Goal: Navigation & Orientation: Understand site structure

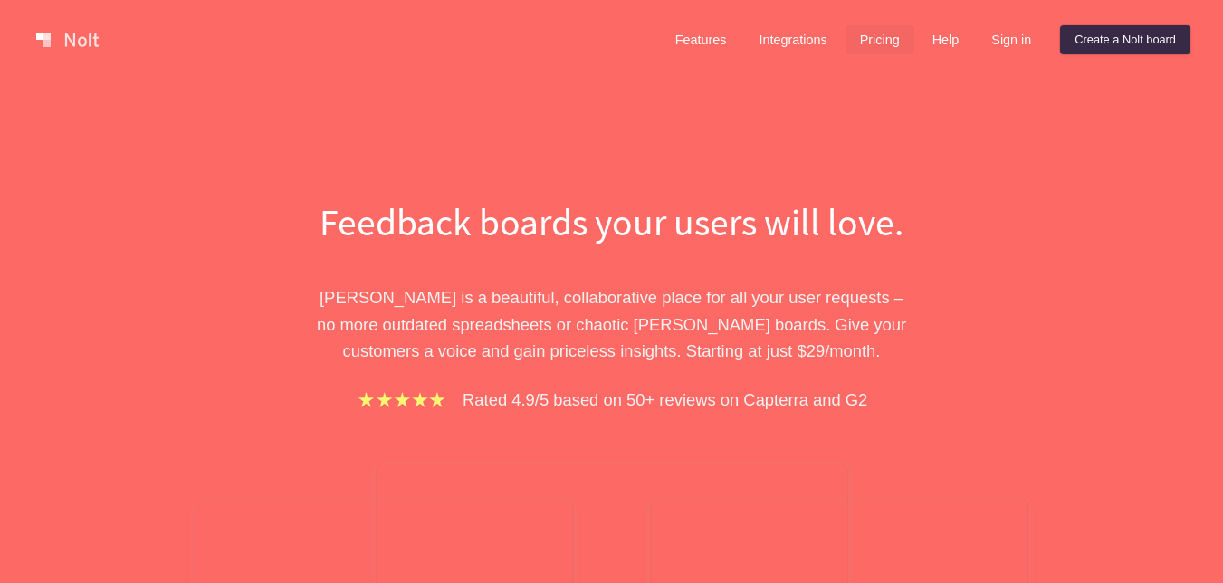
click at [867, 33] on link "Pricing" at bounding box center [880, 39] width 69 height 29
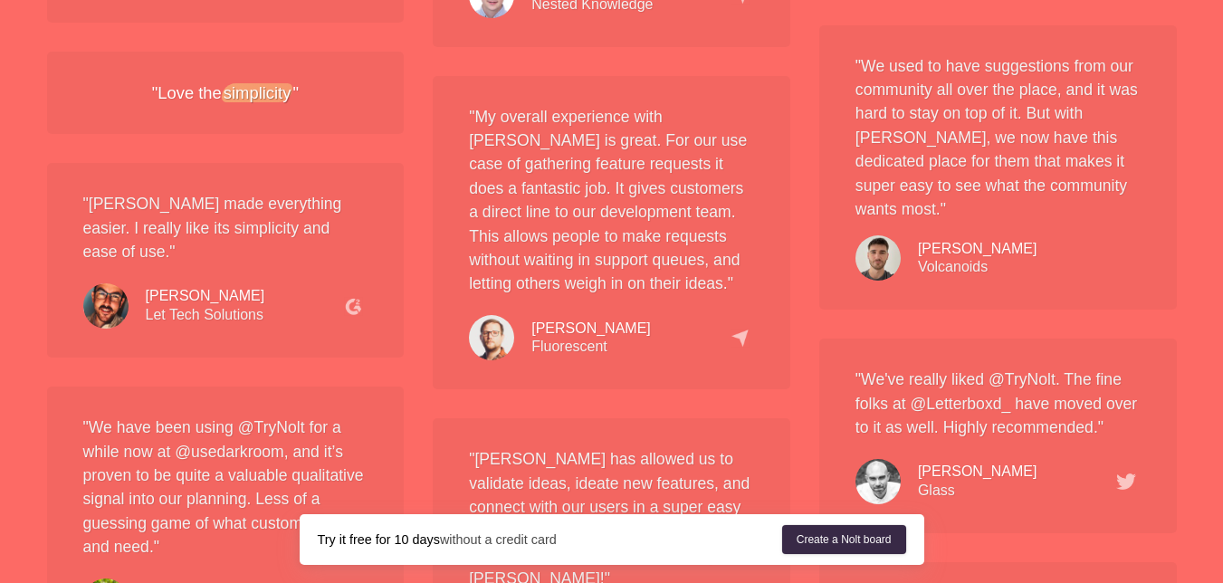
scroll to position [3388, 0]
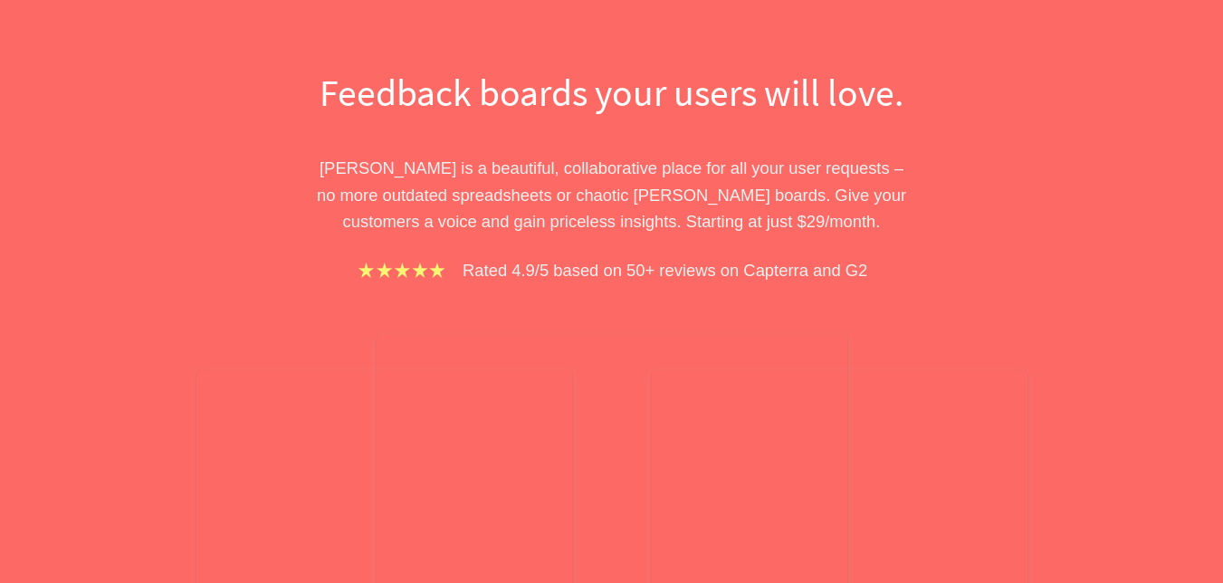
scroll to position [0, 0]
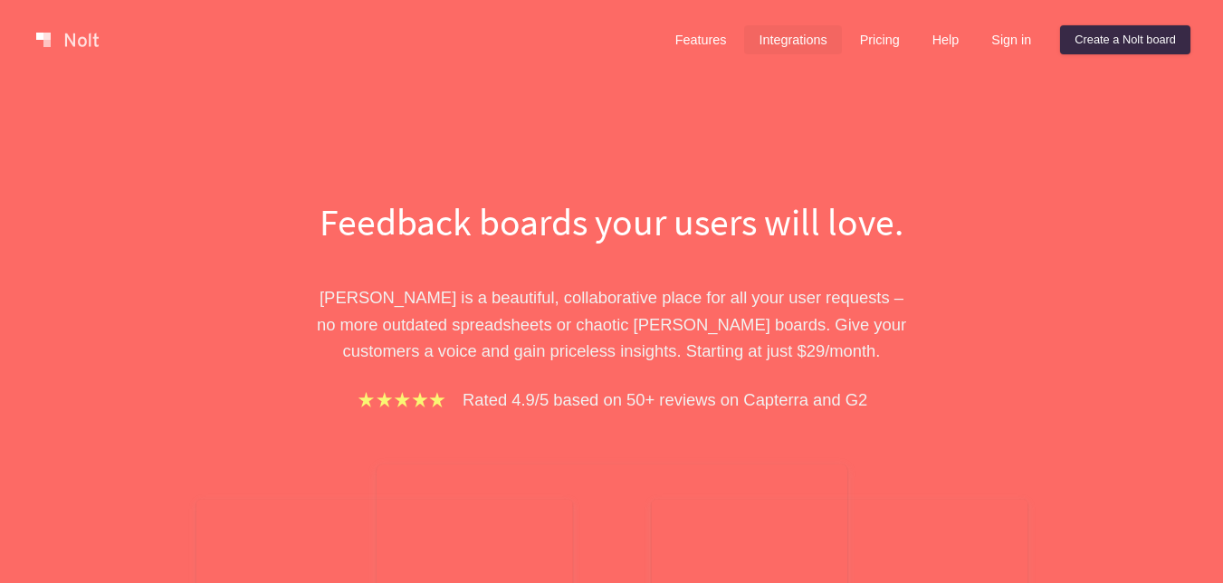
click at [771, 47] on link "Integrations" at bounding box center [792, 39] width 97 height 29
click at [1091, 46] on link "Create a Nolt board" at bounding box center [1125, 39] width 130 height 29
click at [695, 53] on link "Features" at bounding box center [701, 39] width 81 height 29
click at [984, 38] on link "Sign in" at bounding box center [1011, 39] width 69 height 29
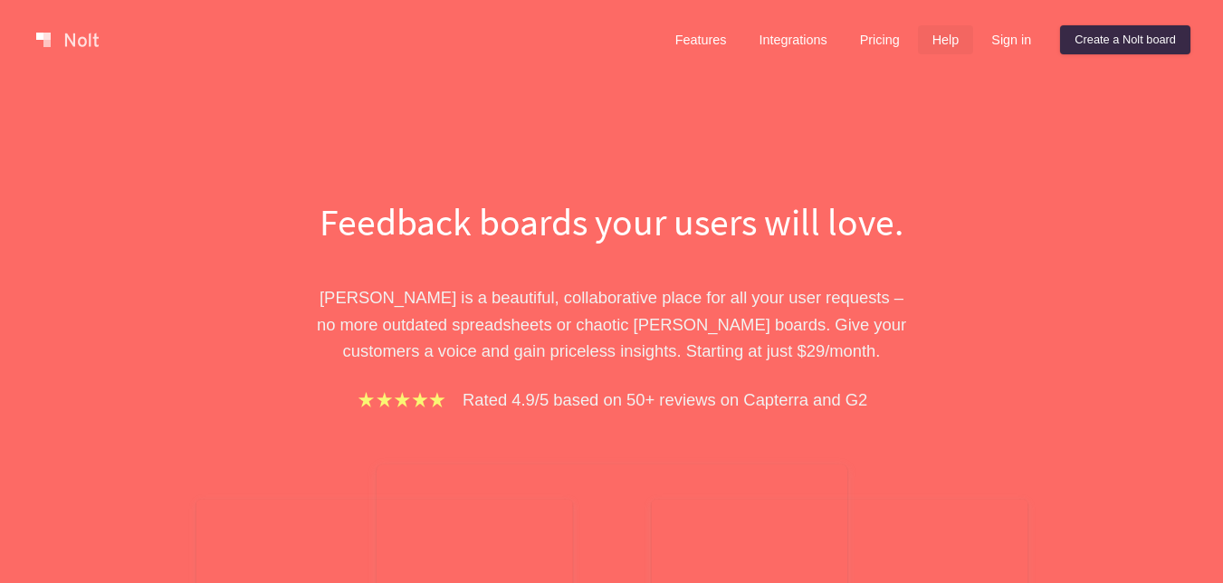
click at [943, 45] on link "Help" at bounding box center [946, 39] width 56 height 29
click at [875, 43] on link "Pricing" at bounding box center [880, 39] width 69 height 29
click at [804, 40] on link "Integrations" at bounding box center [792, 39] width 97 height 29
click at [710, 41] on link "Features" at bounding box center [701, 39] width 81 height 29
click at [1137, 40] on link "Create a Nolt board" at bounding box center [1125, 39] width 130 height 29
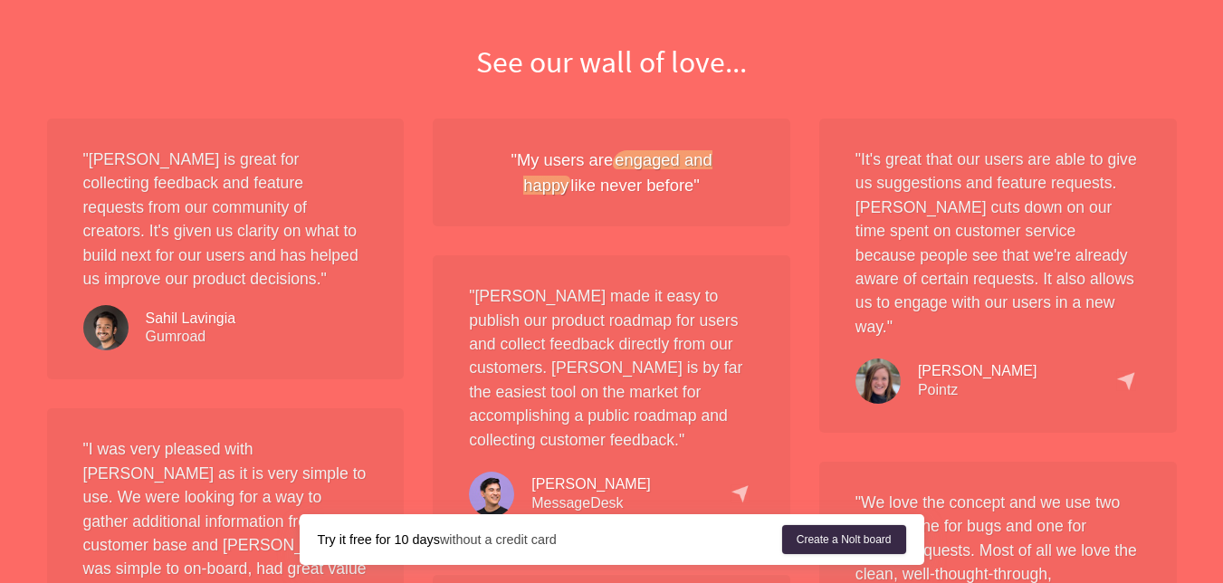
scroll to position [1451, 0]
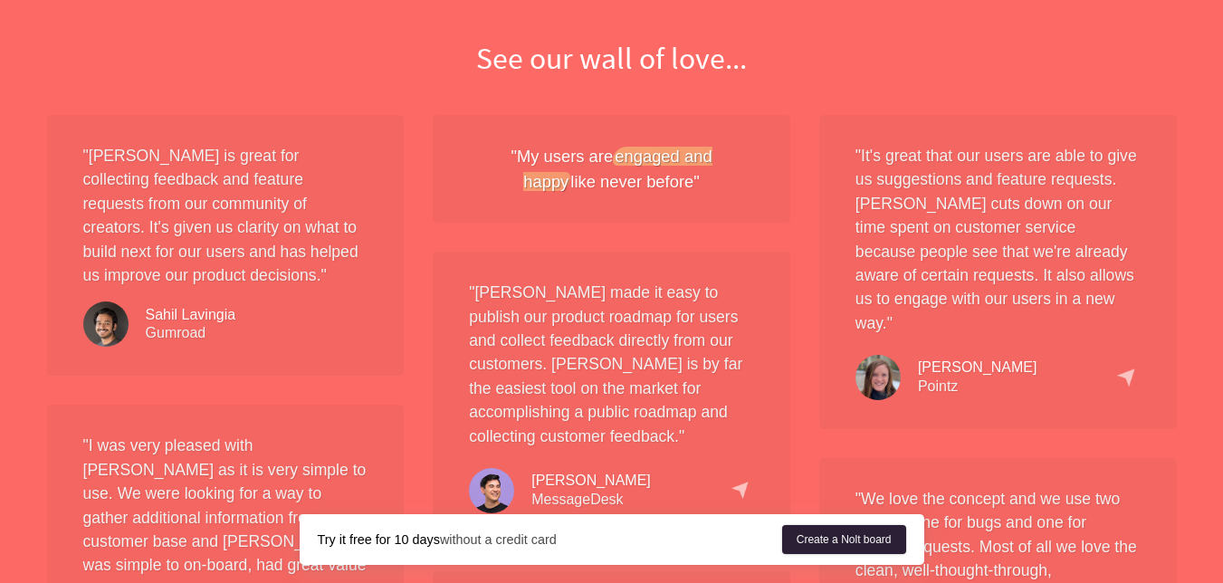
click at [819, 547] on link "Create a Nolt board" at bounding box center [844, 539] width 124 height 29
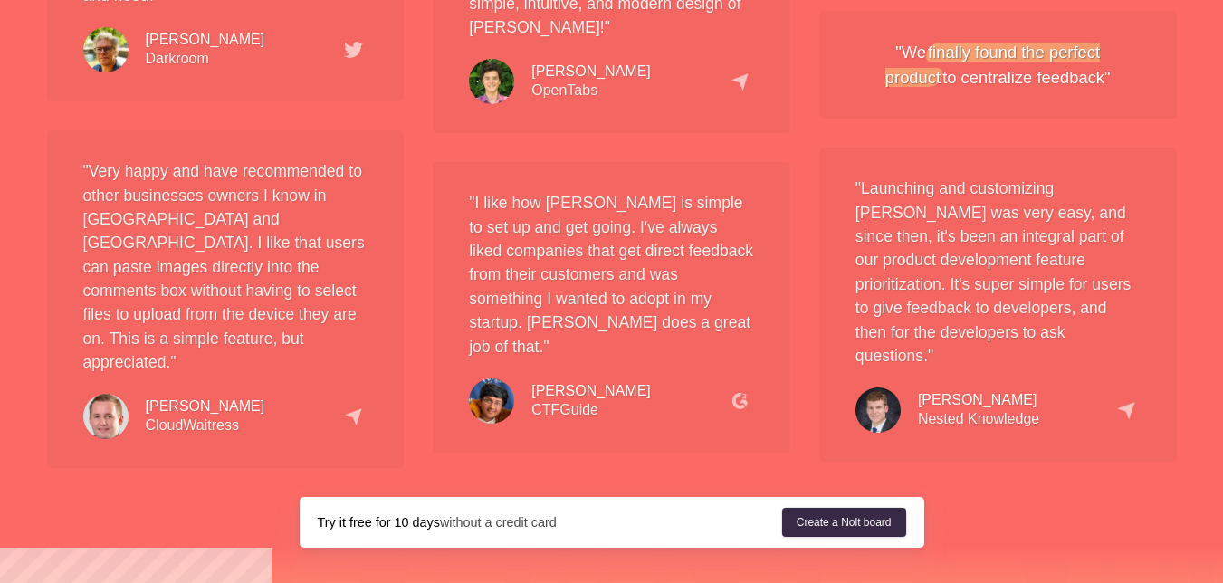
scroll to position [3267, 0]
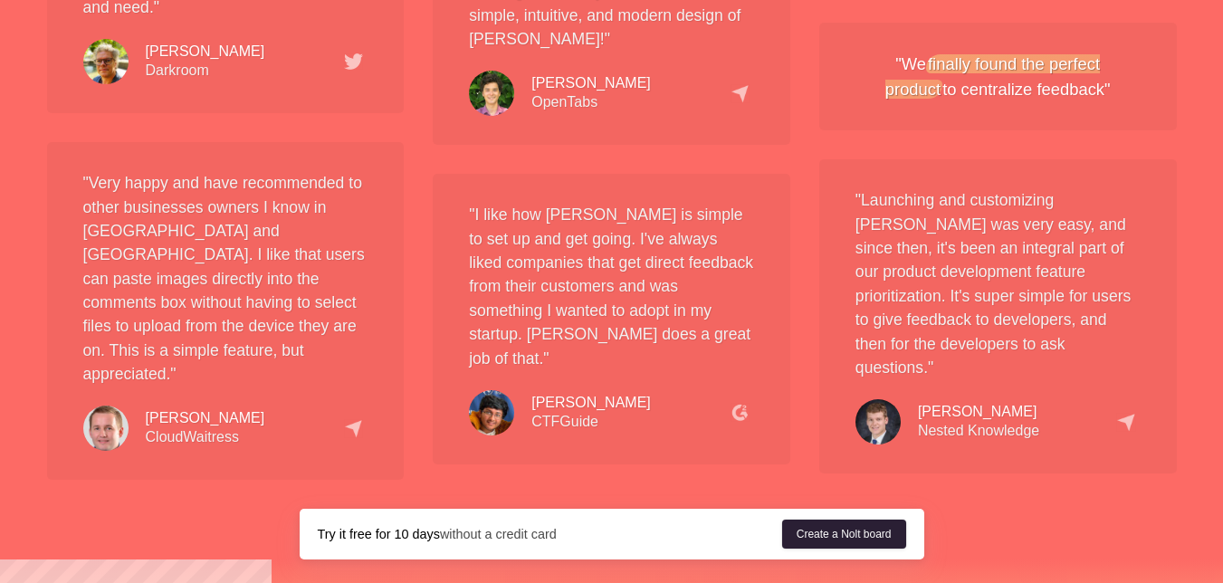
click at [859, 520] on link "Create a Nolt board" at bounding box center [844, 534] width 124 height 29
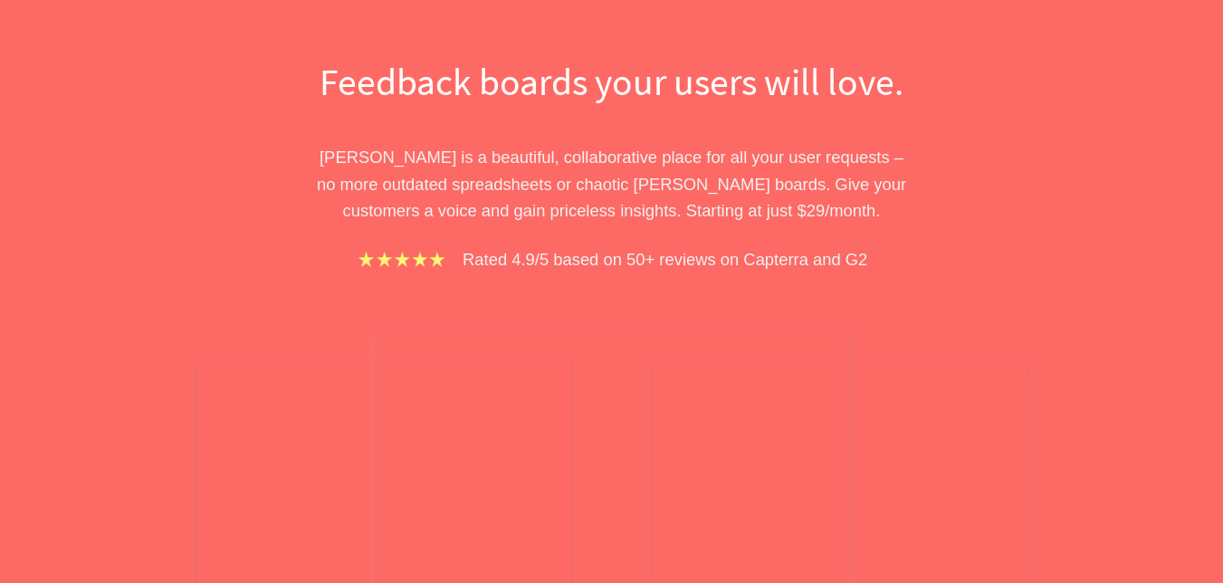
scroll to position [0, 0]
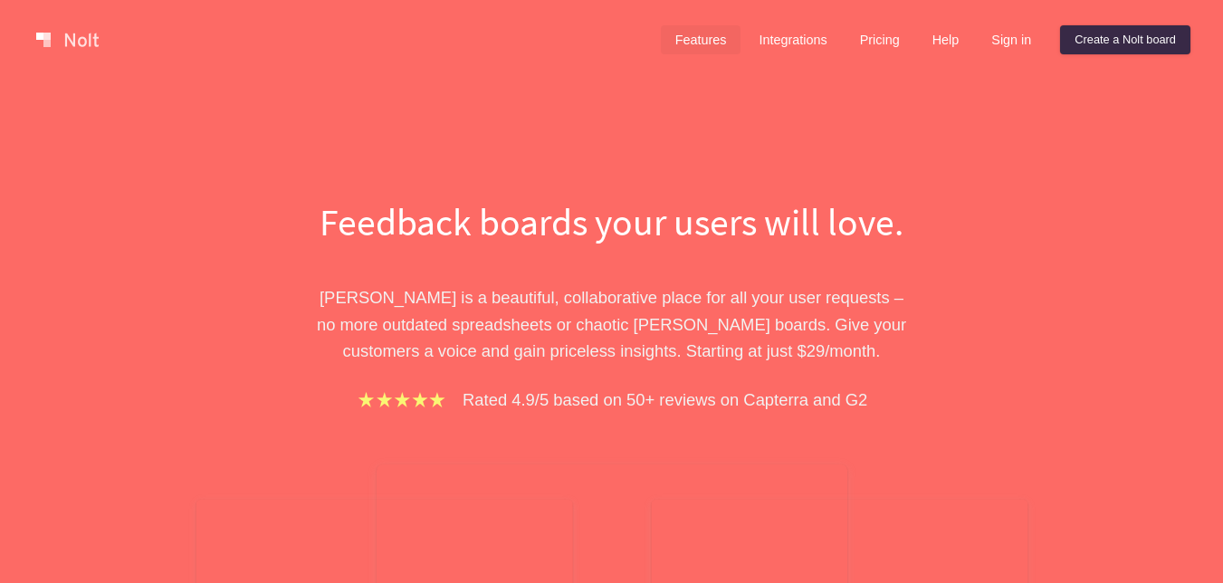
click at [687, 49] on link "Features" at bounding box center [701, 39] width 81 height 29
click at [62, 38] on link at bounding box center [67, 39] width 77 height 29
click at [789, 30] on link "Integrations" at bounding box center [792, 39] width 97 height 29
click at [897, 37] on link "Pricing" at bounding box center [880, 39] width 69 height 29
click at [938, 43] on link "Help" at bounding box center [946, 39] width 56 height 29
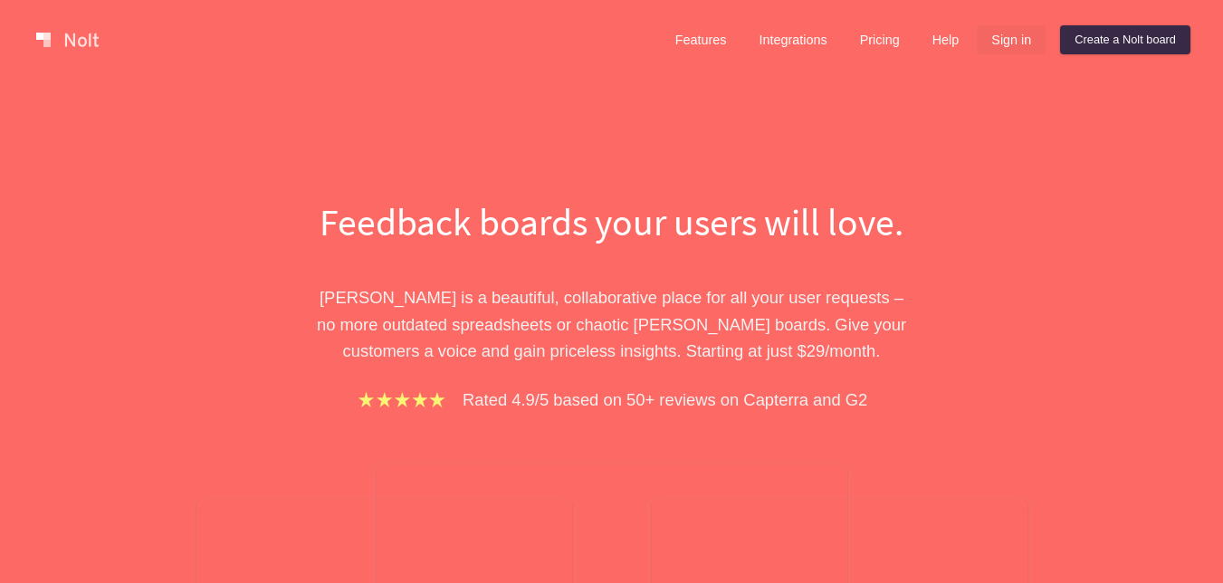
click at [1003, 35] on link "Sign in" at bounding box center [1011, 39] width 69 height 29
click at [1121, 27] on link "Create a Nolt board" at bounding box center [1125, 39] width 130 height 29
